Goal: Entertainment & Leisure: Consume media (video, audio)

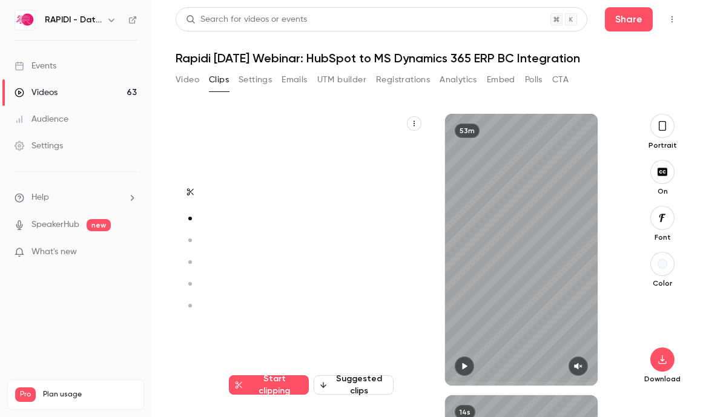
scroll to position [281, 0]
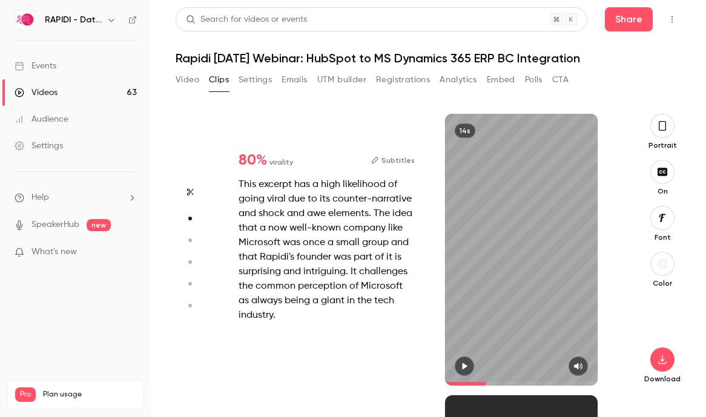
click at [185, 85] on button "Video" at bounding box center [187, 79] width 24 height 19
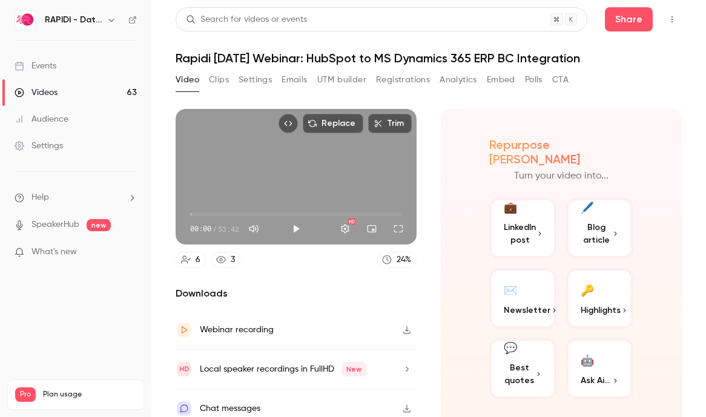
scroll to position [11, 0]
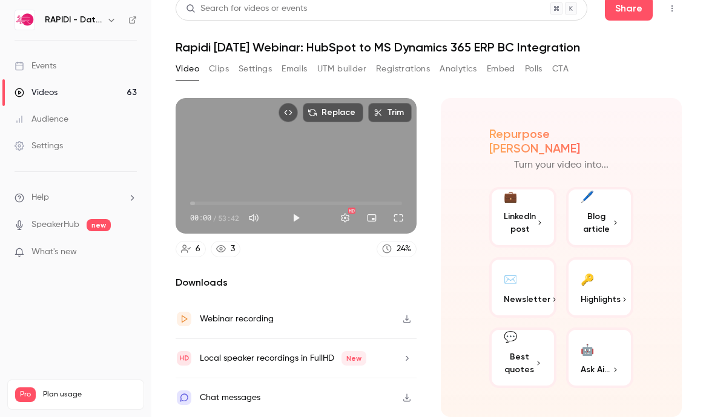
click at [402, 355] on icon "button" at bounding box center [407, 358] width 10 height 8
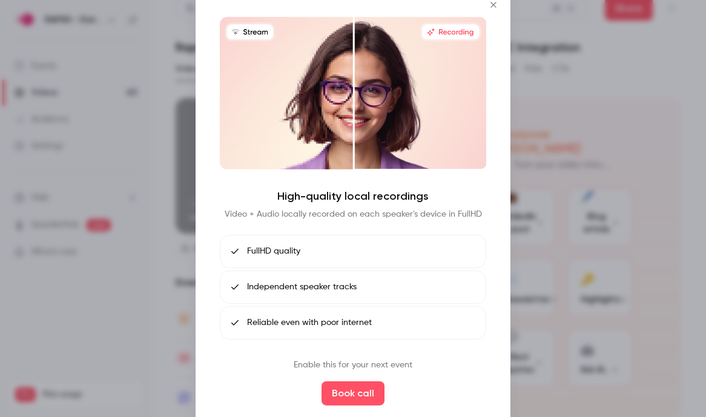
click at [491, 3] on icon "Close" at bounding box center [492, 4] width 5 height 5
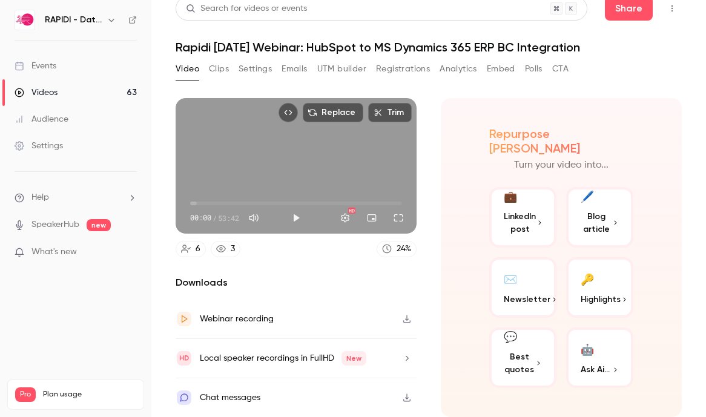
click at [303, 324] on div "Webinar recording" at bounding box center [295, 319] width 241 height 39
click at [382, 111] on button "Trim" at bounding box center [390, 112] width 44 height 19
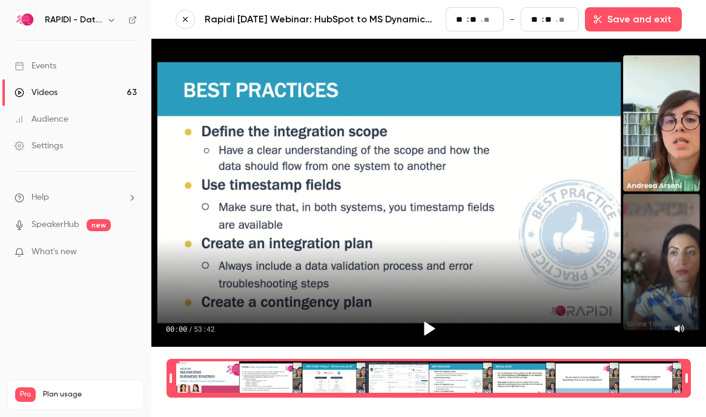
click at [427, 330] on icon "Play" at bounding box center [429, 329] width 11 height 14
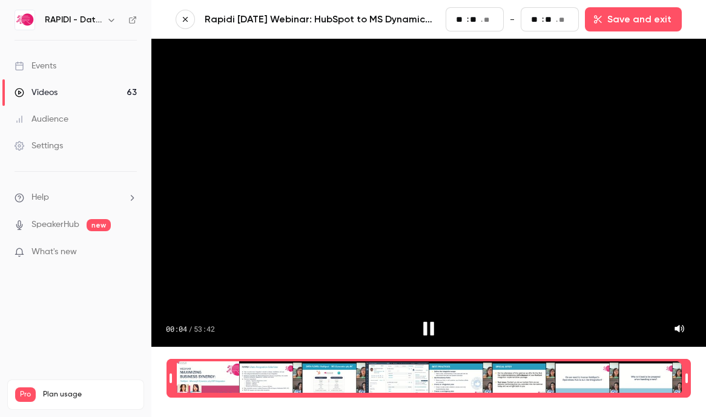
click at [427, 330] on icon "Pause" at bounding box center [428, 328] width 18 height 18
click at [430, 329] on icon "Play" at bounding box center [429, 329] width 11 height 14
click at [430, 329] on icon "Pause" at bounding box center [428, 329] width 11 height 14
type input "**"
